Goal: Task Accomplishment & Management: Use online tool/utility

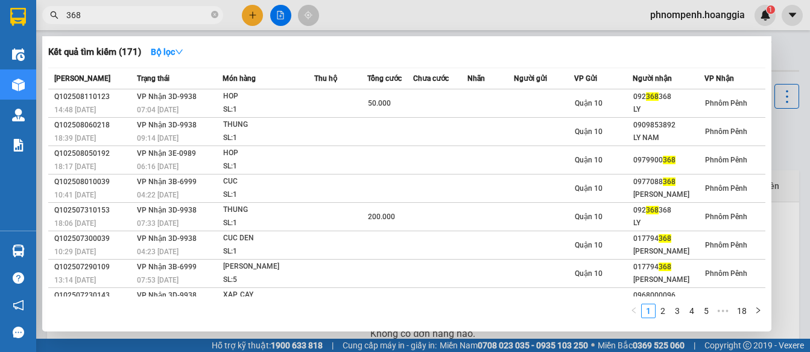
scroll to position [102, 0]
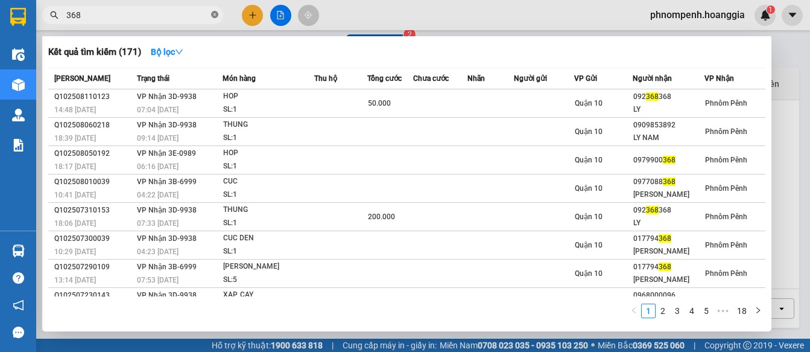
click at [218, 16] on icon "close-circle" at bounding box center [214, 14] width 7 height 7
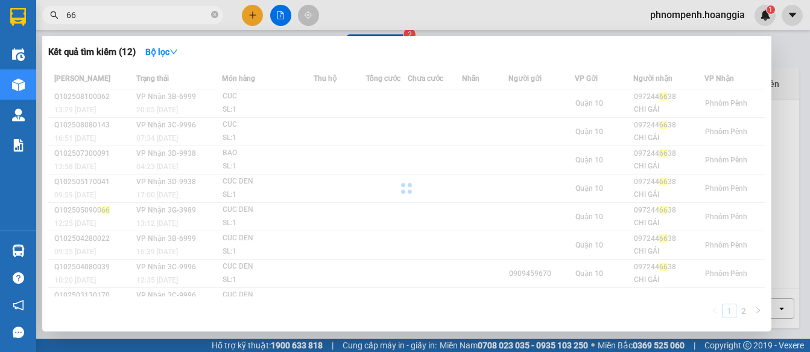
type input "6"
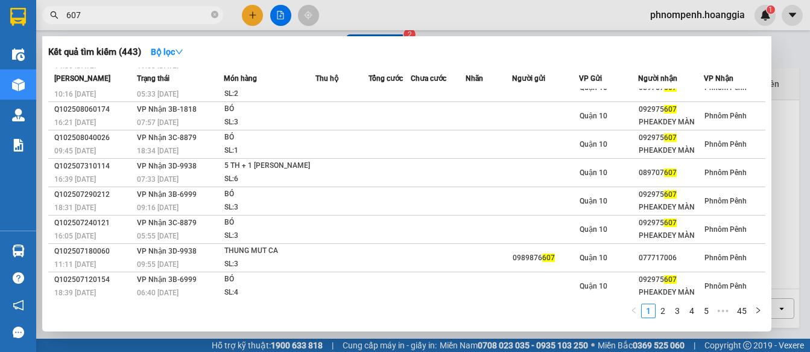
scroll to position [77, 0]
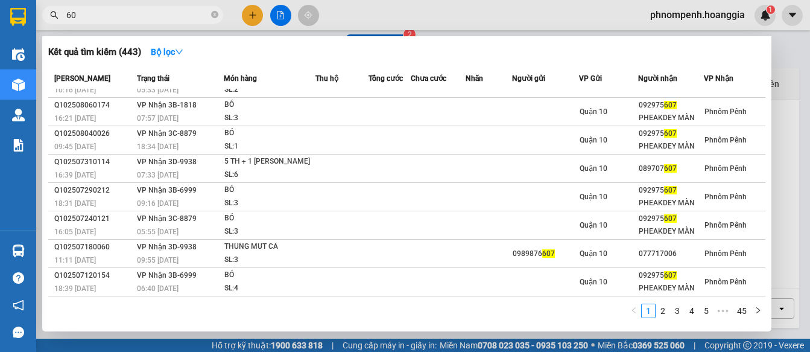
type input "6"
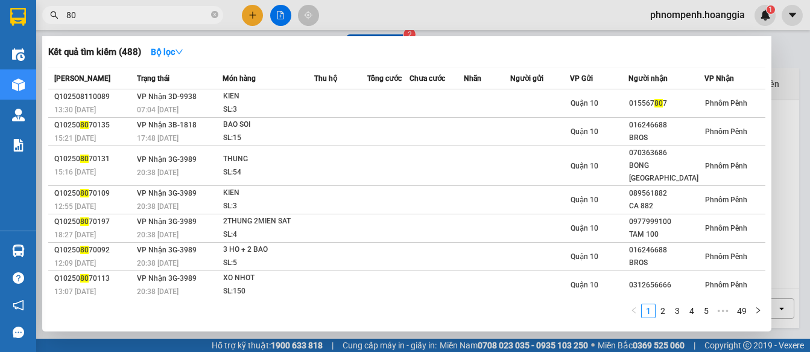
type input "8"
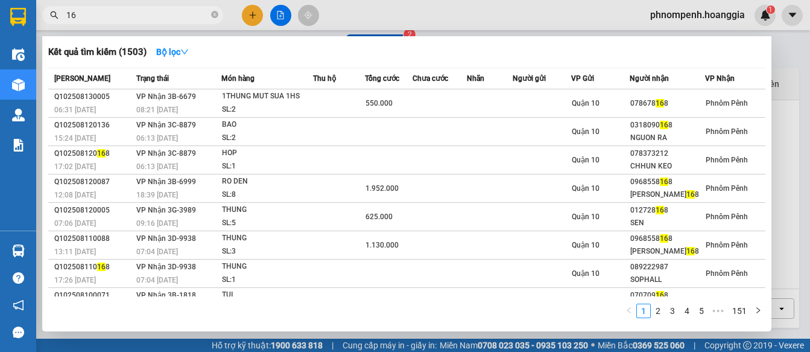
type input "1"
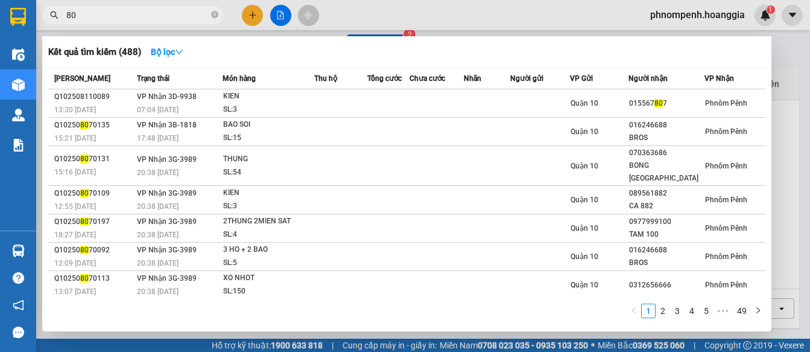
type input "8"
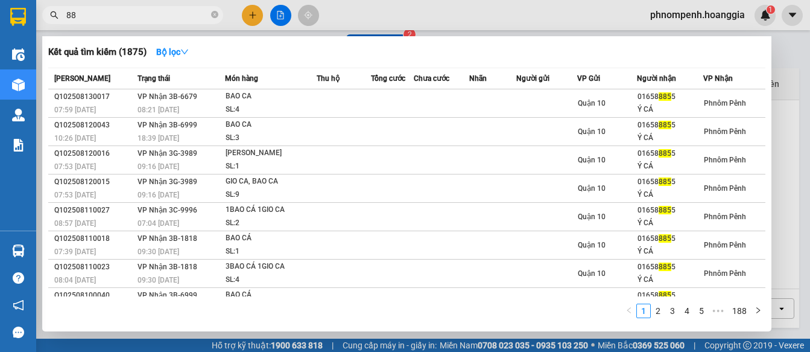
type input "8"
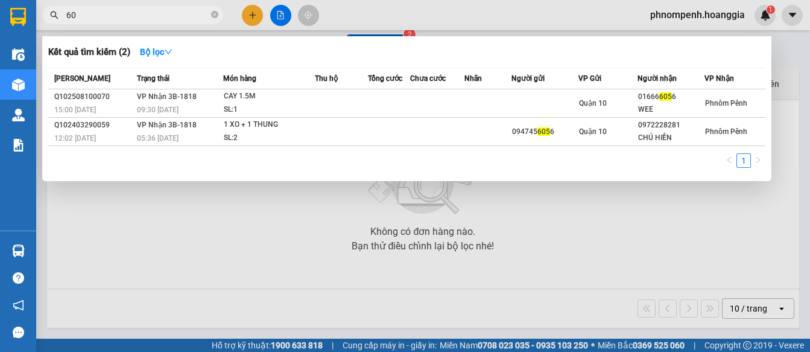
type input "6"
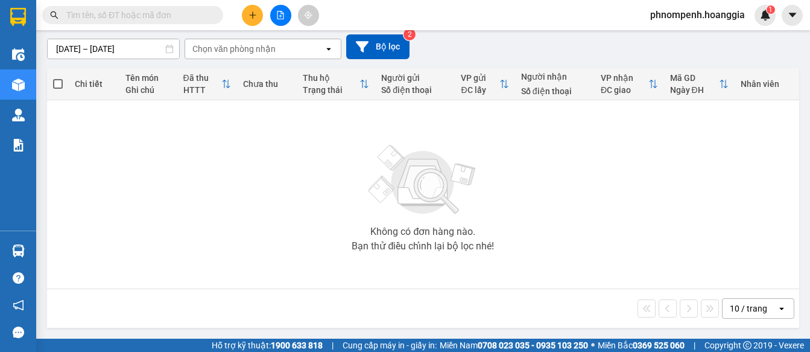
type input "5"
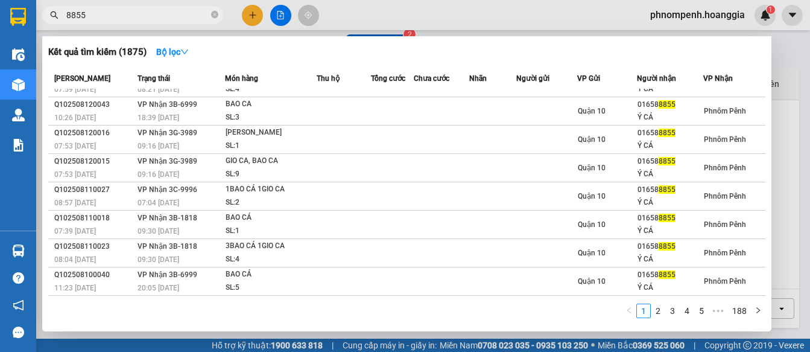
scroll to position [21, 0]
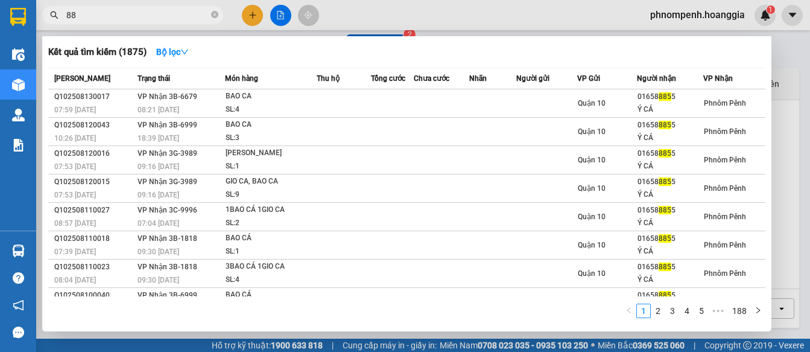
type input "8"
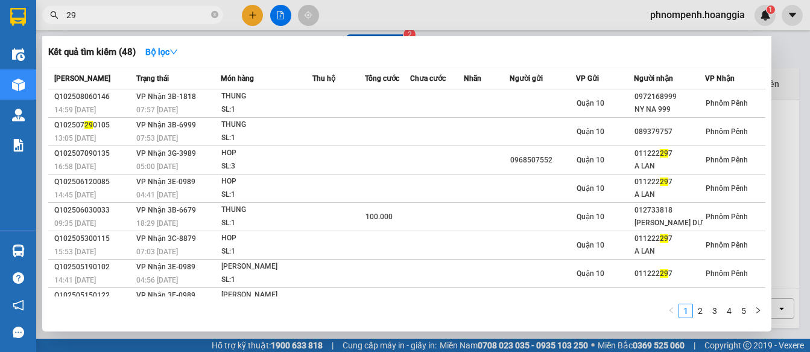
type input "2"
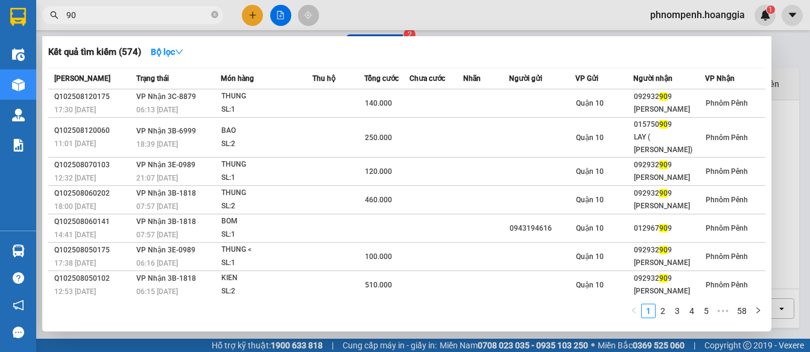
type input "9"
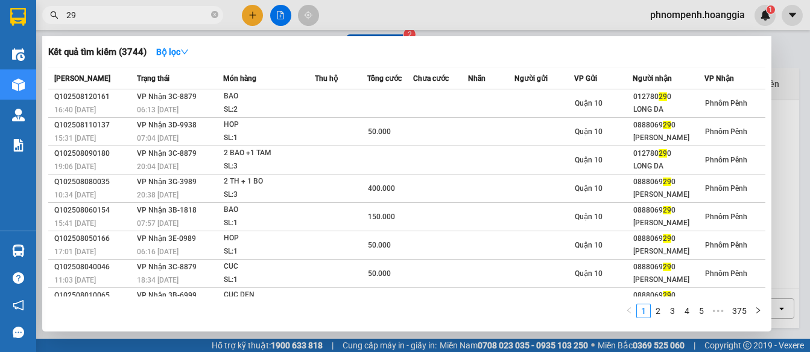
type input "2"
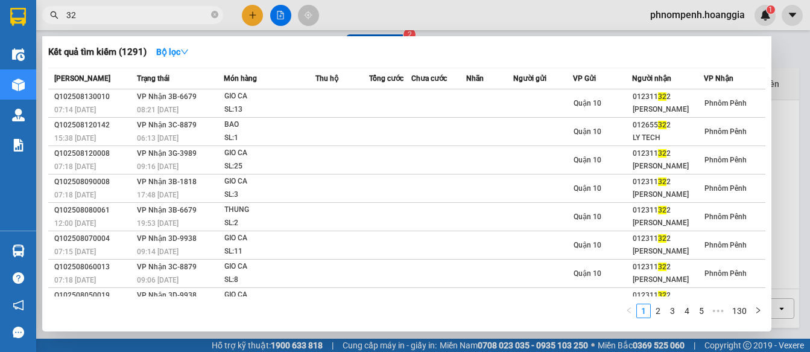
type input "3"
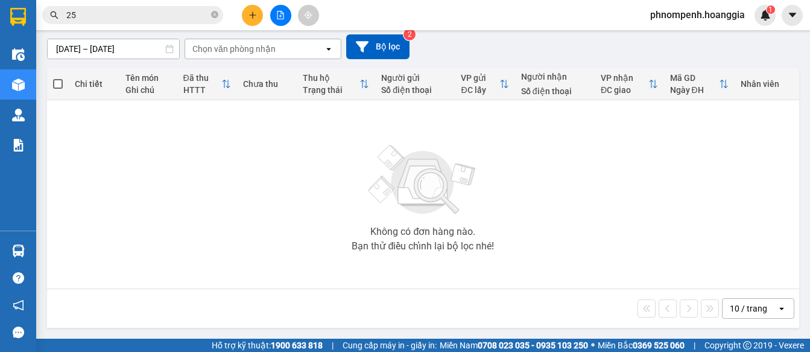
type input "2"
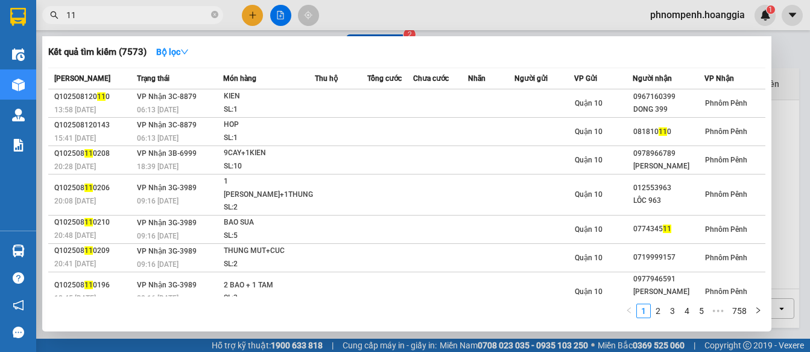
type input "1"
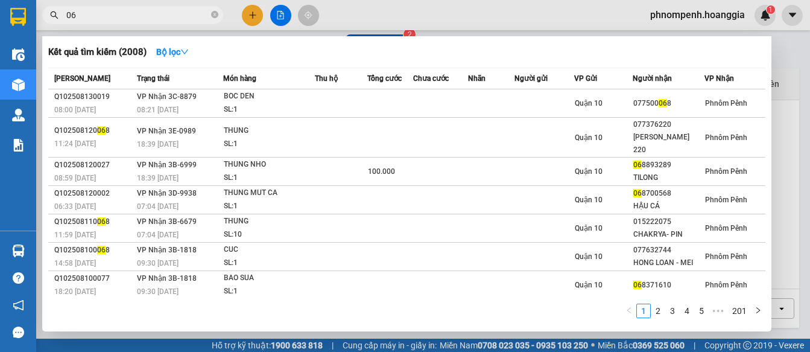
type input "0"
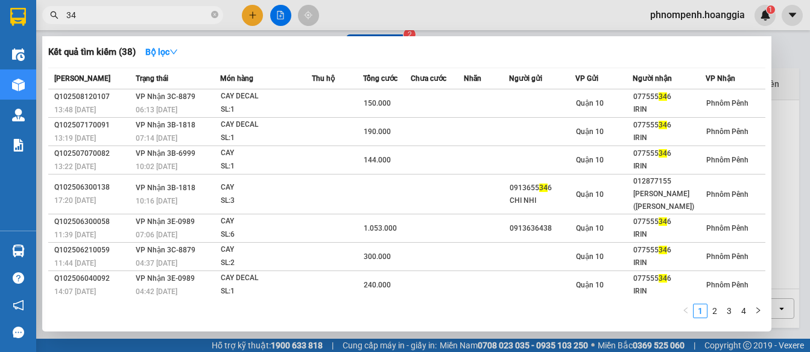
type input "3"
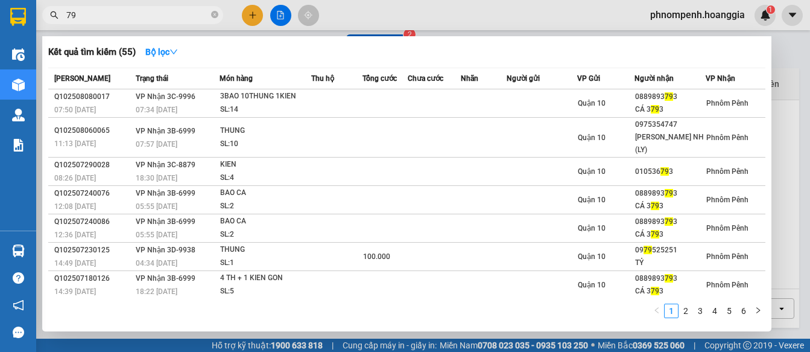
type input "7"
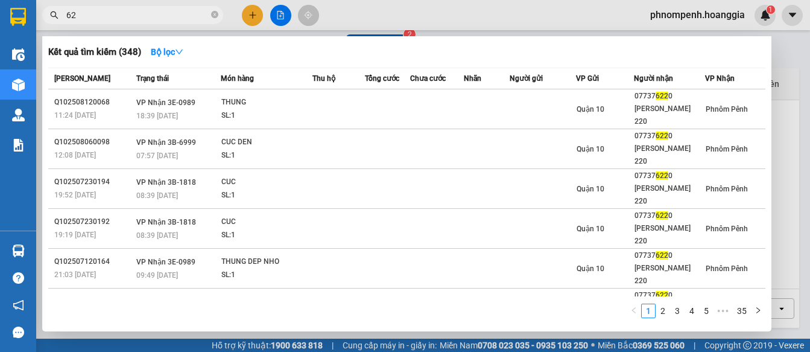
type input "6"
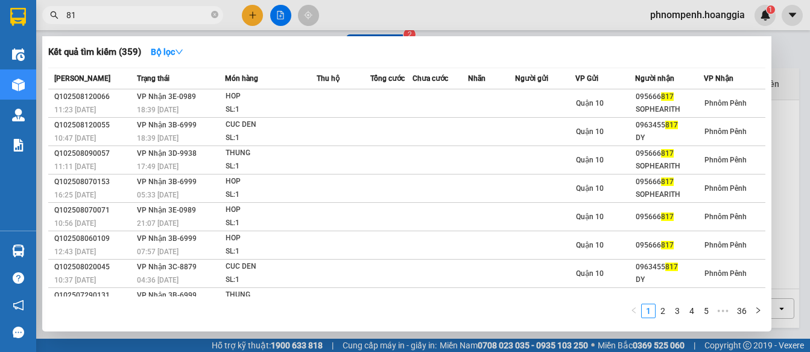
type input "8"
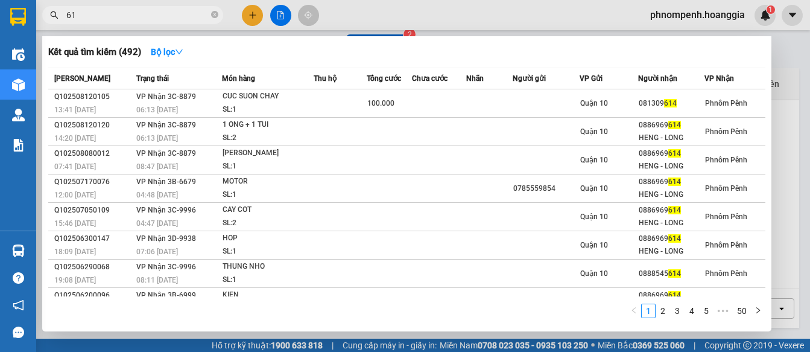
type input "6"
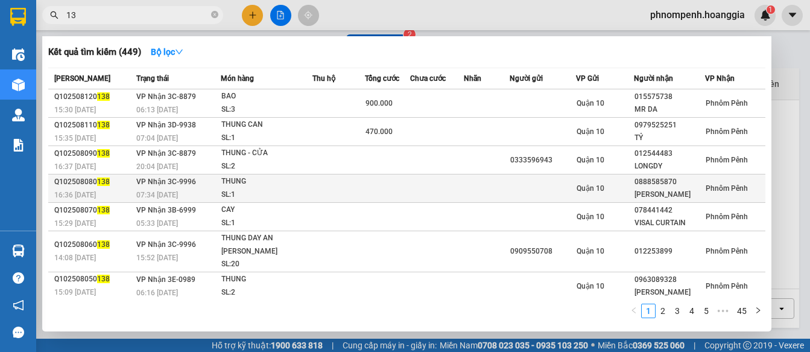
type input "1"
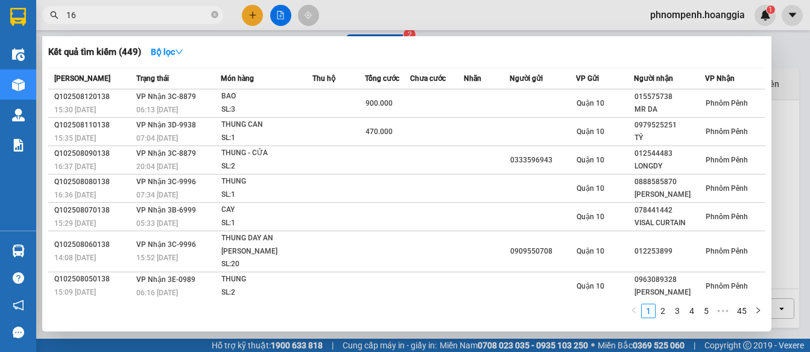
type input "168"
